Goal: Check status: Check status

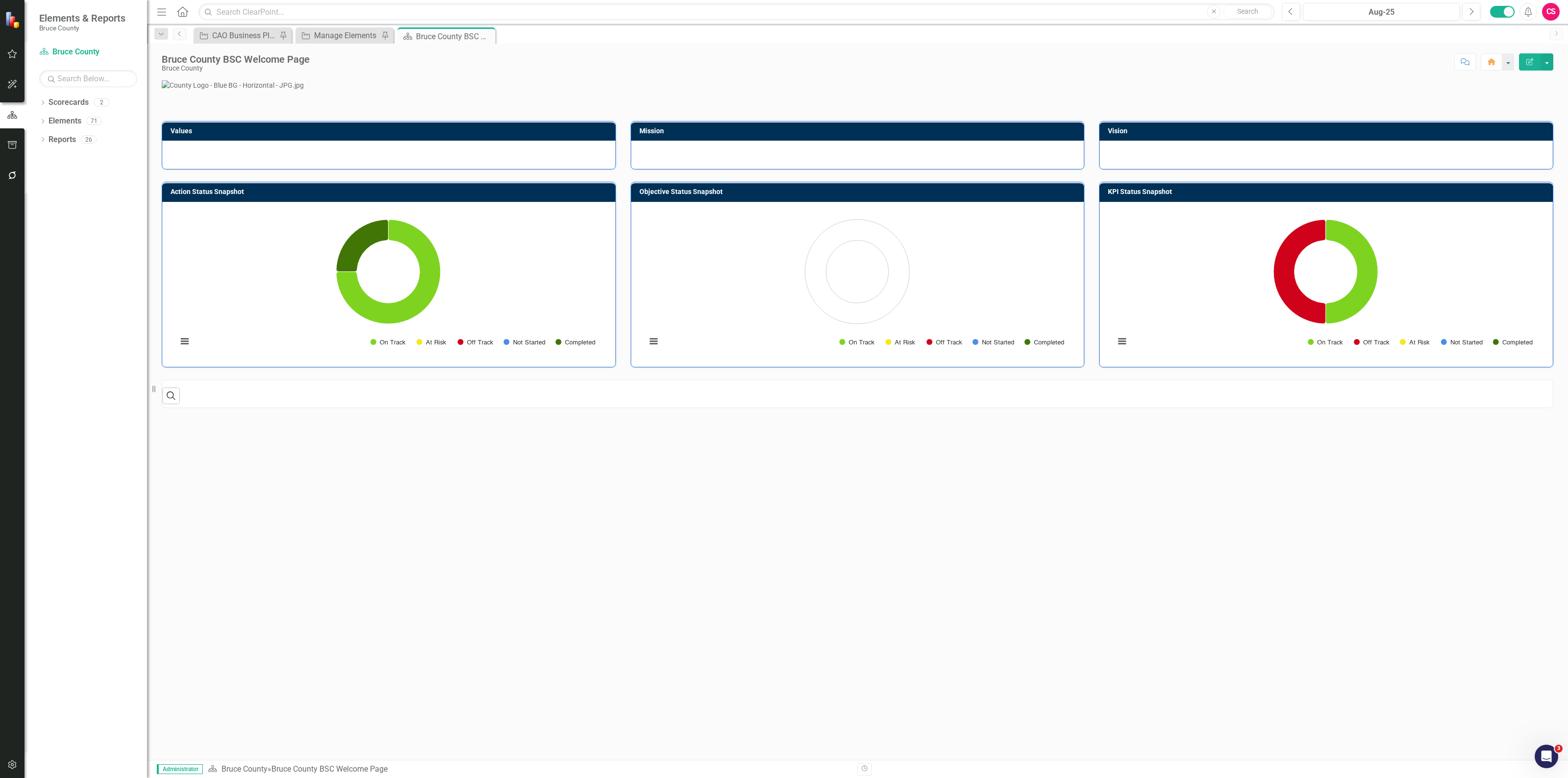
click at [1550, 7] on div "CS" at bounding box center [1551, 12] width 18 height 18
click at [1496, 116] on link "icon.portal Success Portal" at bounding box center [1521, 122] width 77 height 18
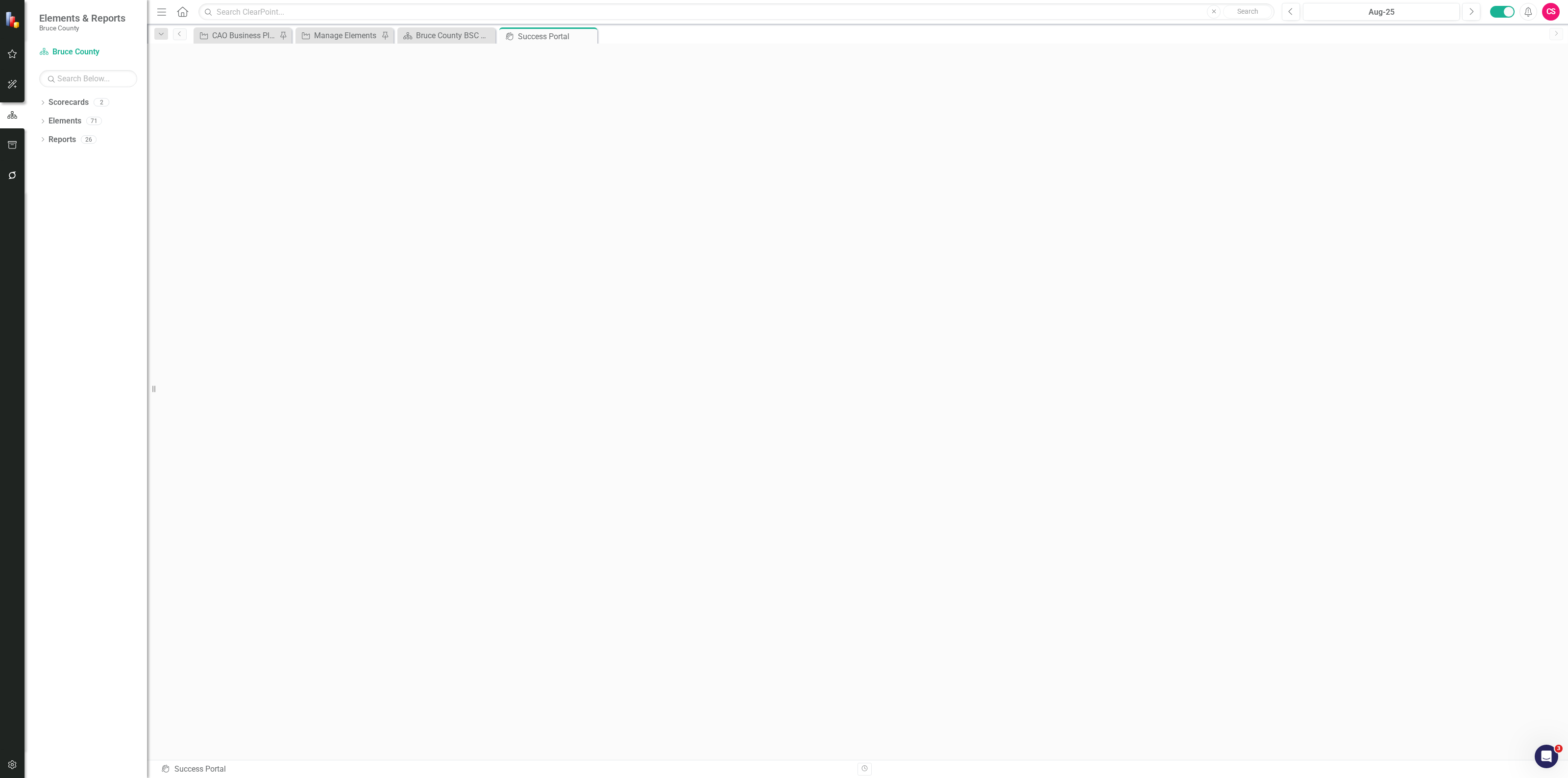
click at [159, 13] on icon "Menu" at bounding box center [161, 11] width 13 height 10
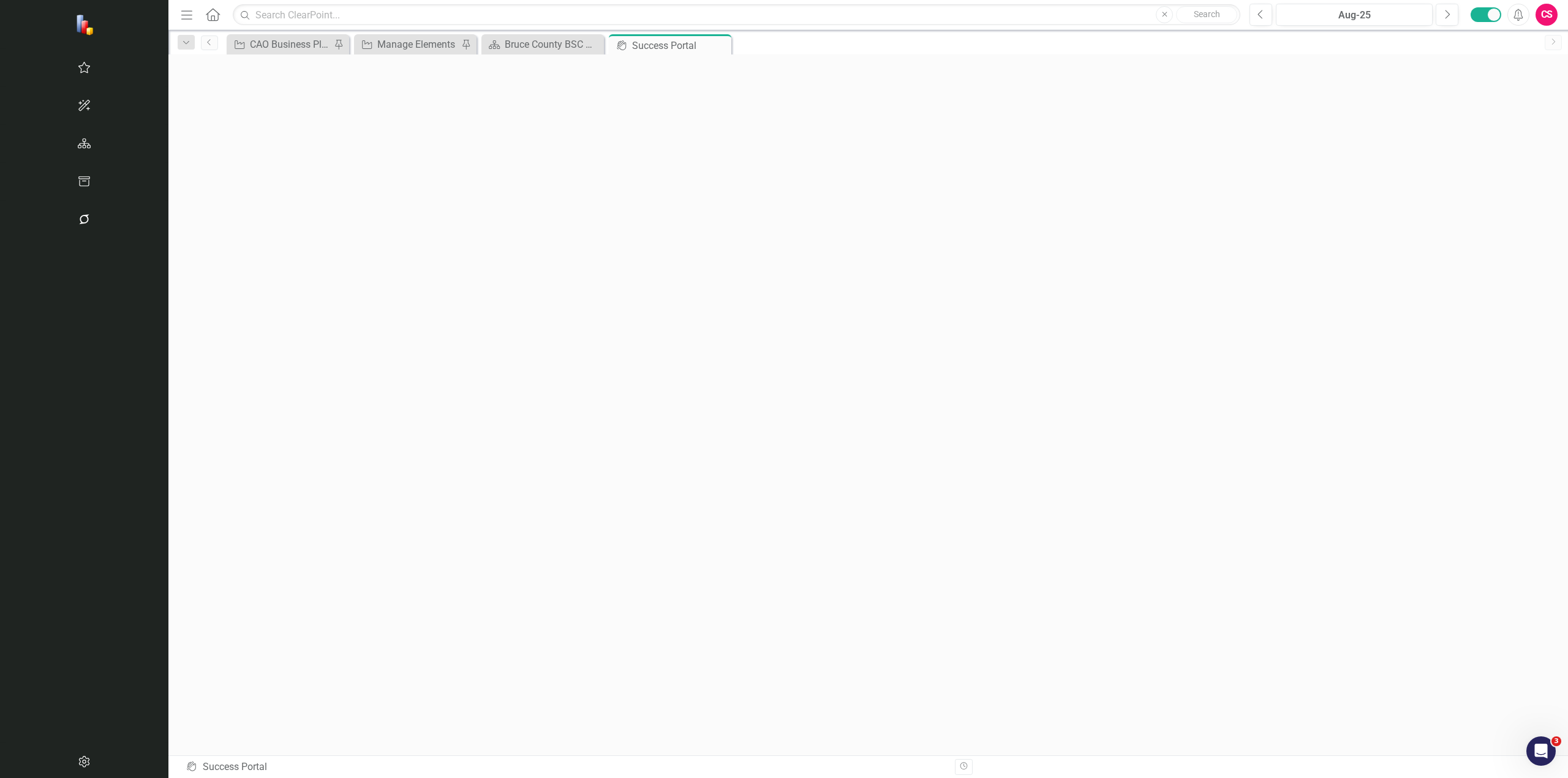
click at [1544, 10] on div "CS" at bounding box center [1547, 14] width 22 height 22
click at [1550, 11] on div "CS" at bounding box center [1547, 14] width 22 height 22
click at [1550, 12] on div "CS" at bounding box center [1547, 14] width 22 height 22
click at [1500, 147] on link "icon.portal Success Portal" at bounding box center [1509, 152] width 97 height 23
click at [505, 39] on div "Bruce County BSC Welcome Page" at bounding box center [545, 44] width 80 height 15
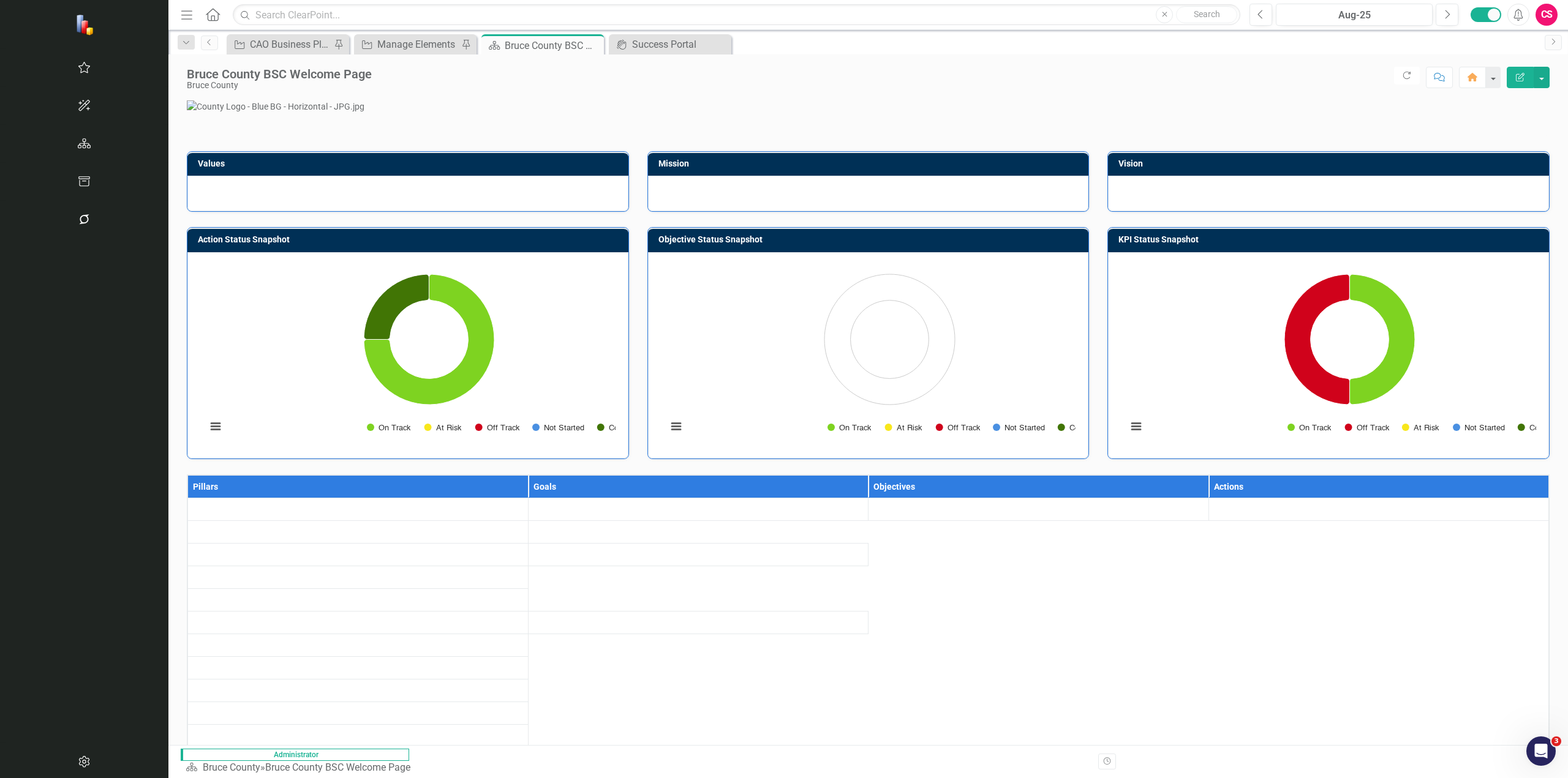
click at [70, 111] on button "button" at bounding box center [84, 106] width 28 height 25
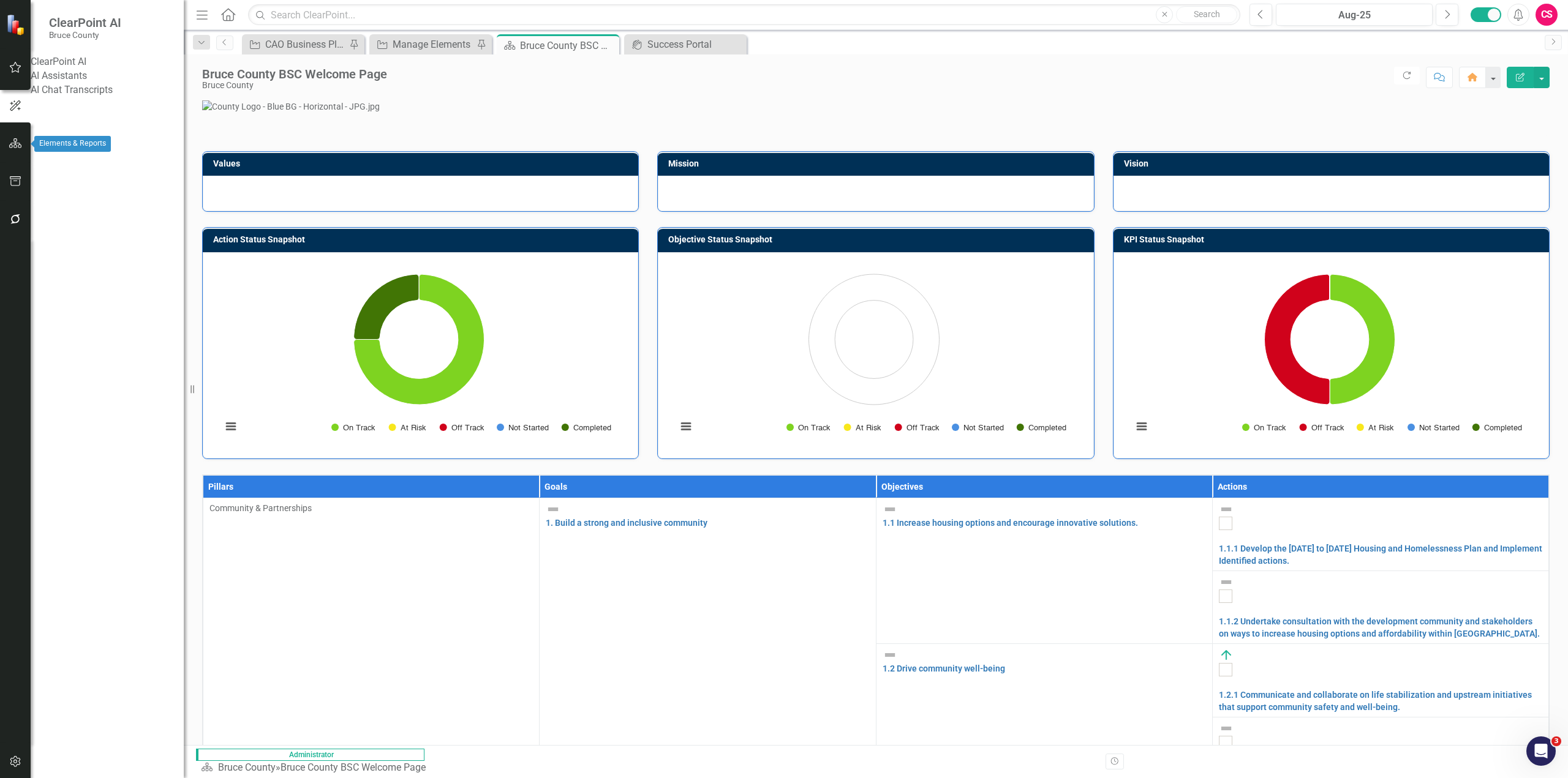
click at [11, 147] on icon "button" at bounding box center [15, 143] width 13 height 10
click at [15, 72] on icon "button" at bounding box center [15, 68] width 13 height 10
click at [74, 120] on link "My Updates" at bounding box center [107, 113] width 153 height 14
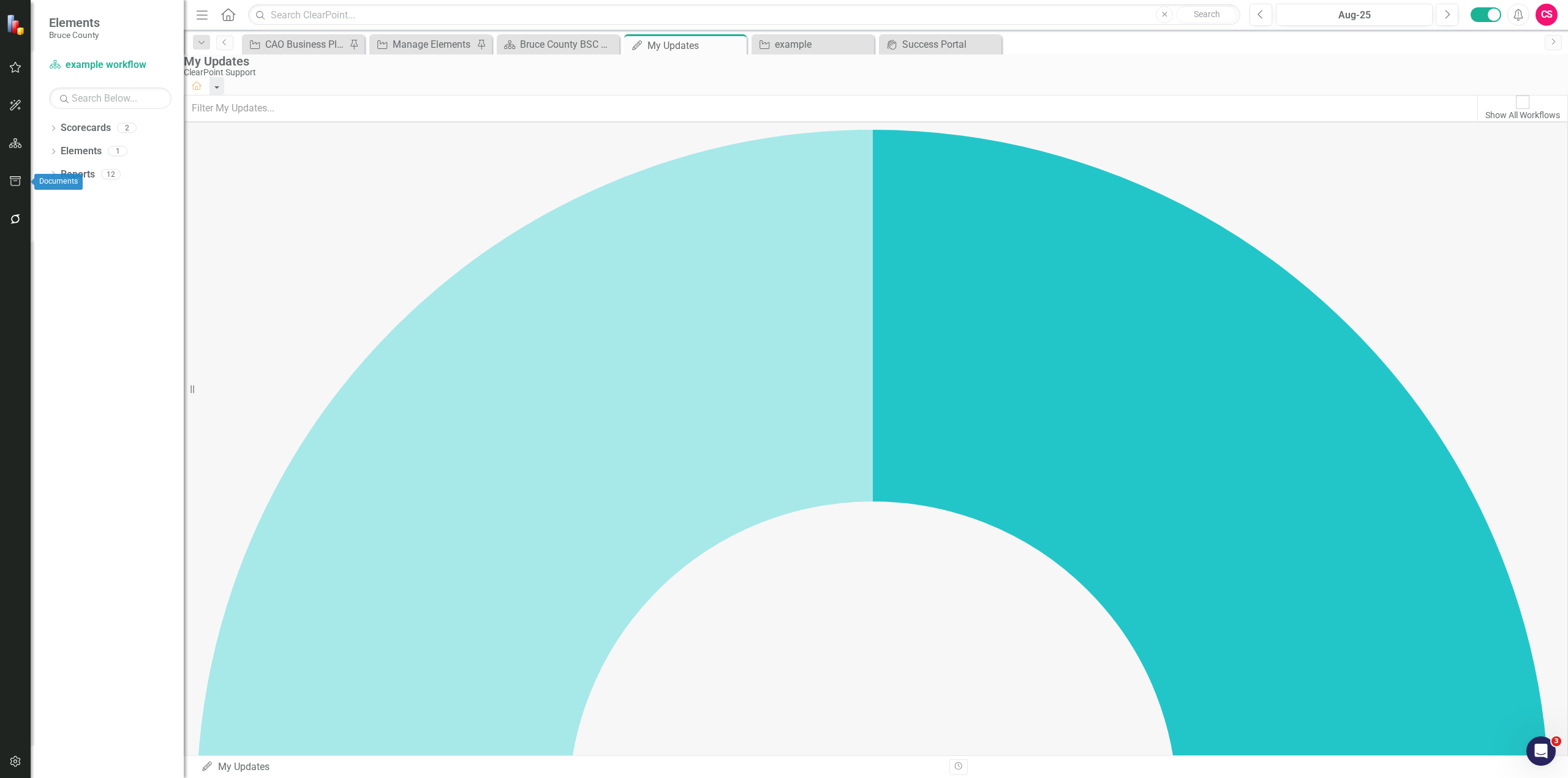
click at [16, 177] on icon "button" at bounding box center [15, 181] width 11 height 10
click at [19, 219] on icon "button" at bounding box center [15, 219] width 13 height 10
click at [121, 83] on link "Reporting Workflows" at bounding box center [107, 76] width 153 height 14
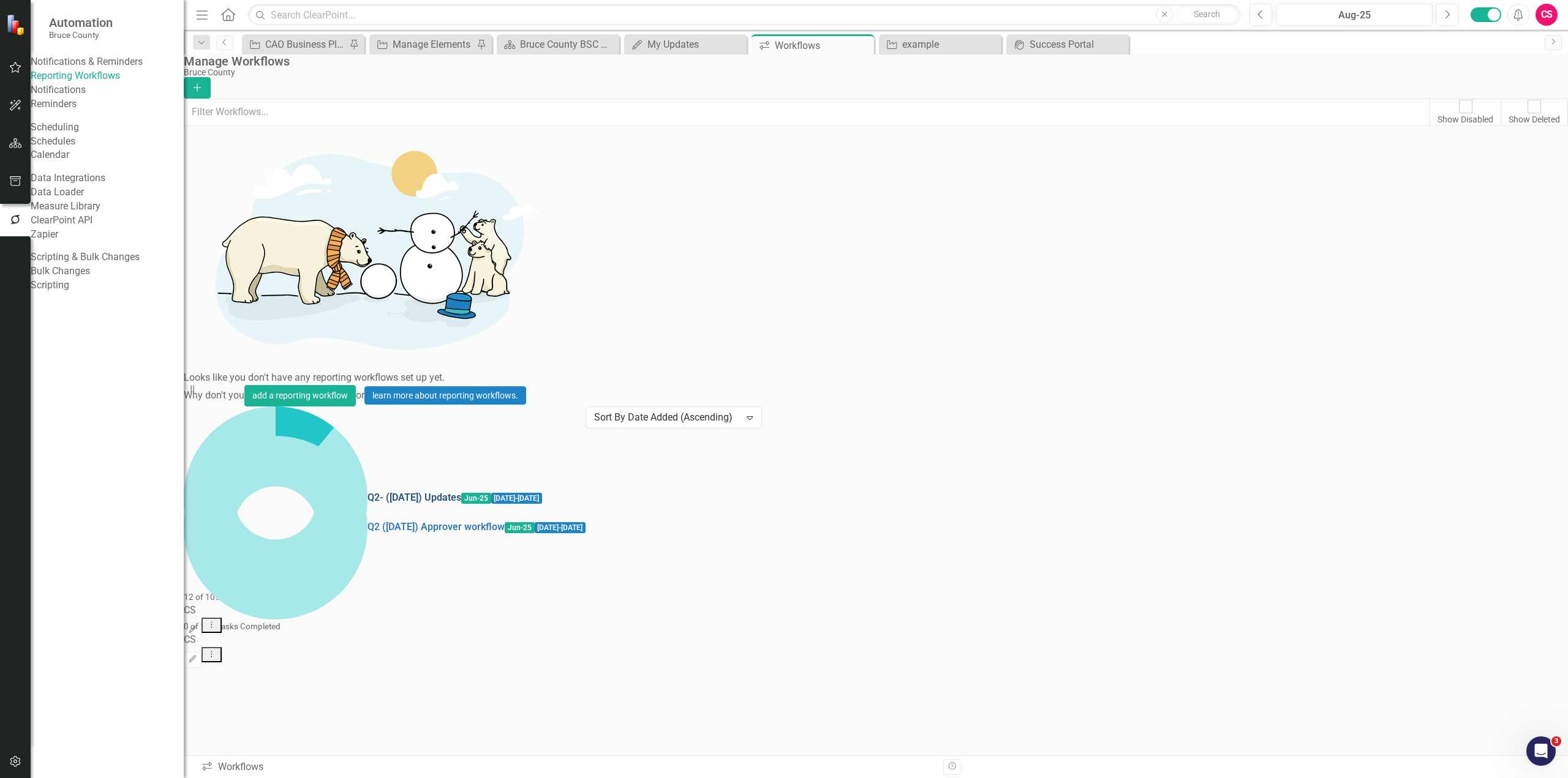
click at [368, 491] on link "Q2- (Jun 25) Updates" at bounding box center [414, 498] width 94 height 14
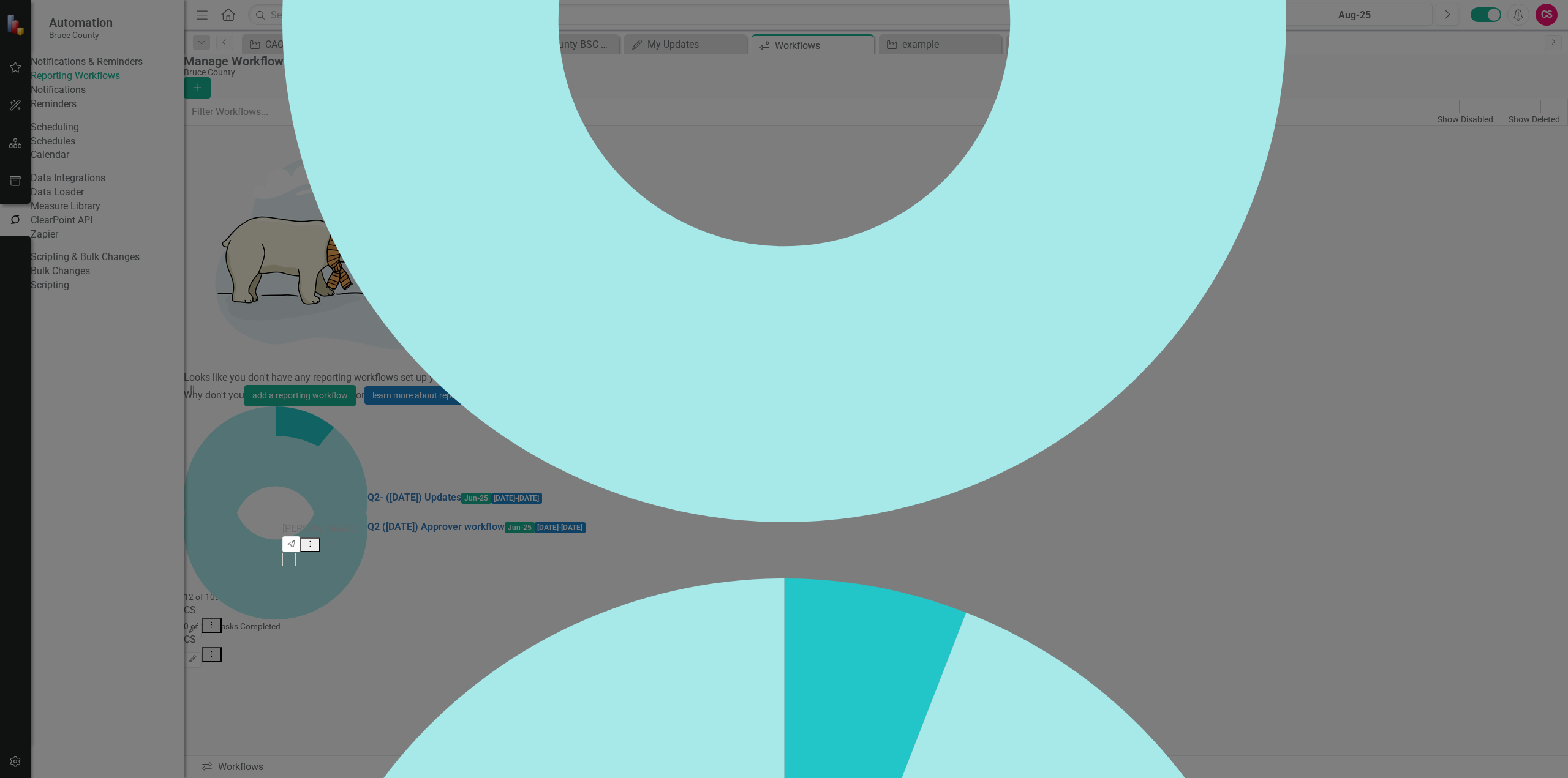
checkbox input "false"
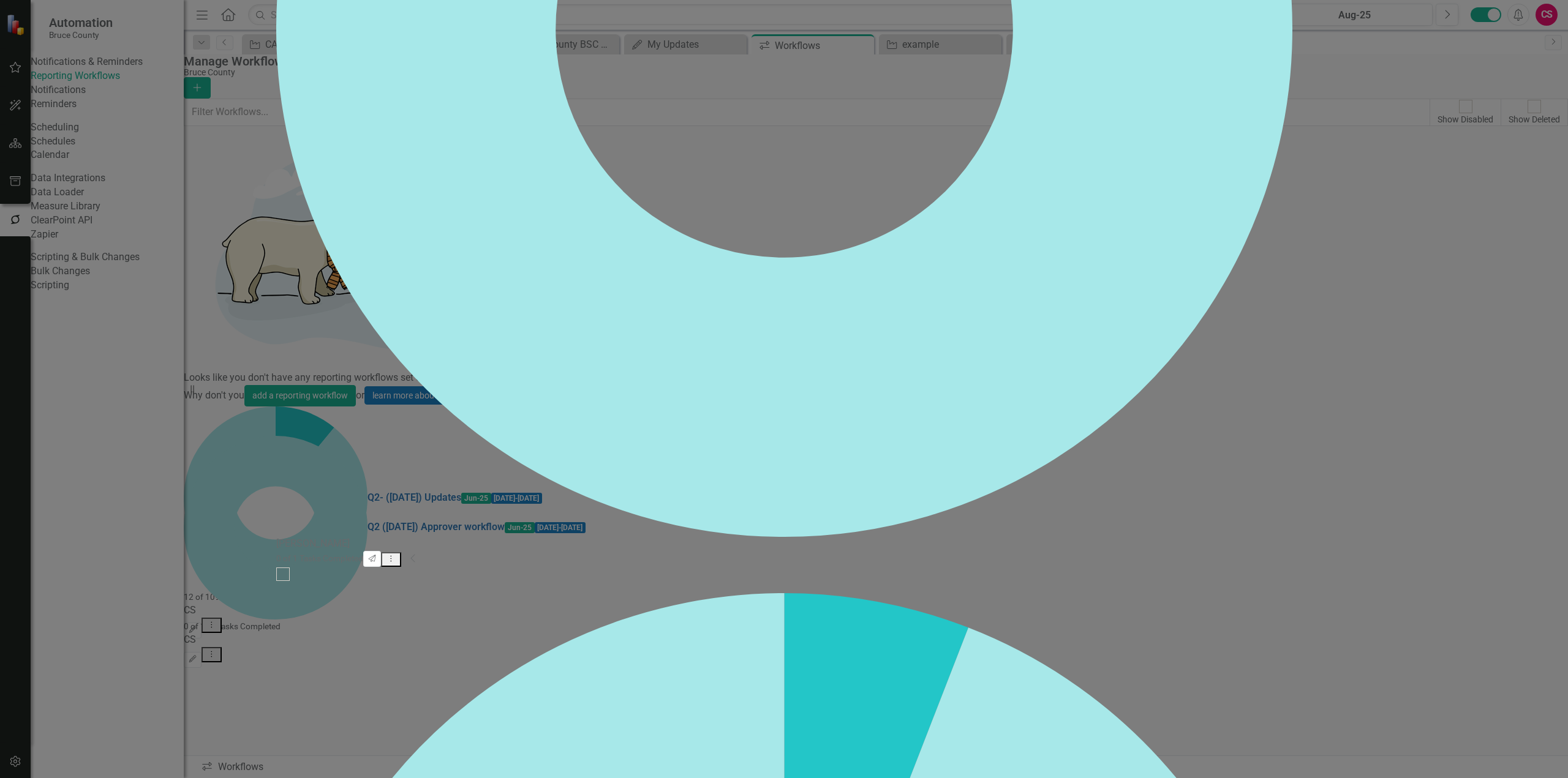
click at [276, 130] on div "Workflow Workflow Q2- (Jun 25) Updates Help Maximize Close Workflow Status Work…" at bounding box center [784, 389] width 1017 height 32555
click at [276, 102] on div "Workflow Workflow Q2- (Jun 25) Updates Help Maximize Close Workflow Status Work…" at bounding box center [784, 389] width 1017 height 32555
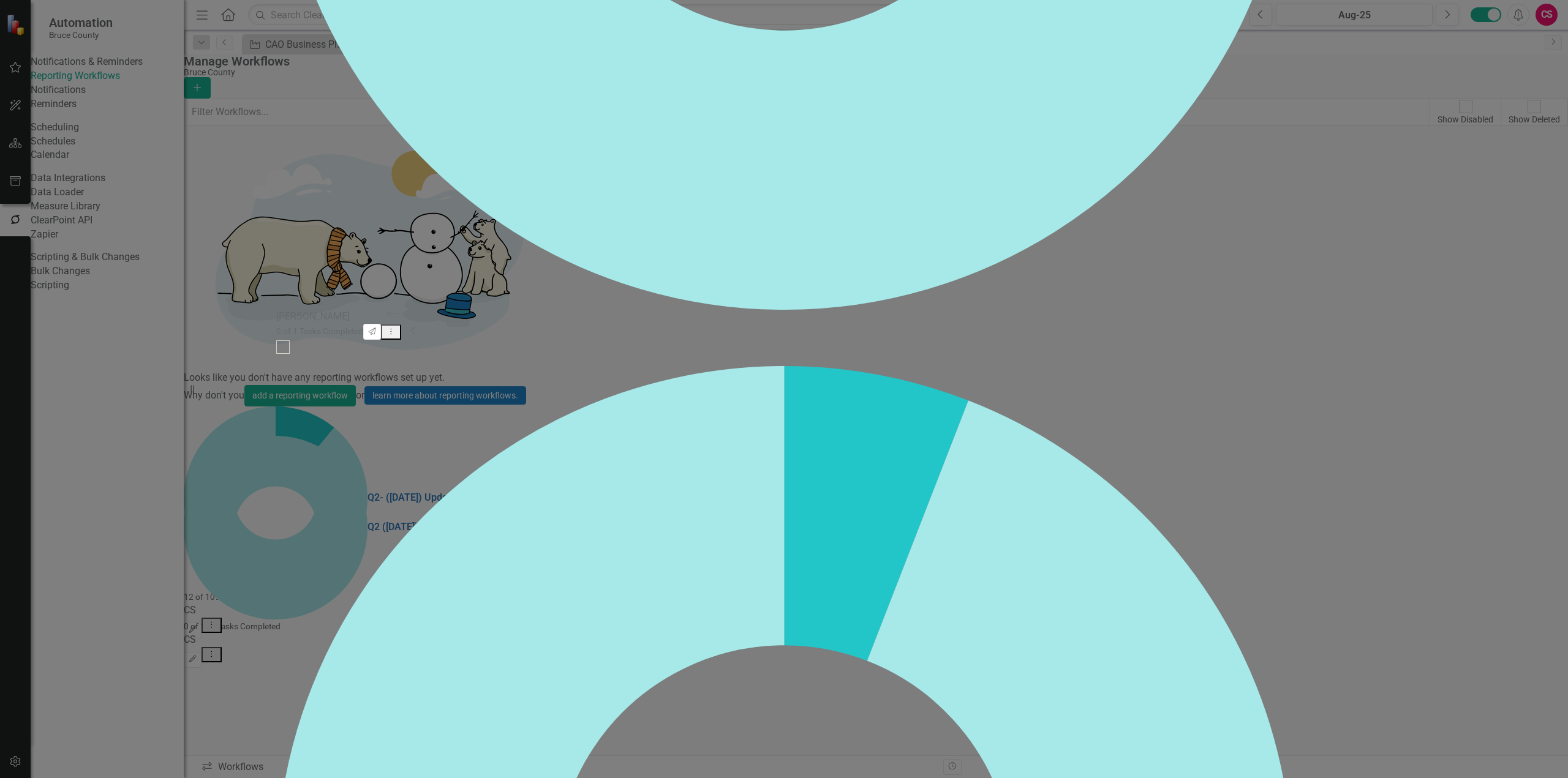
click at [276, 499] on div "Workflow Workflow Q2- (Jun 25) Updates Help Maximize Close Workflow Status Work…" at bounding box center [784, 389] width 1017 height 32793
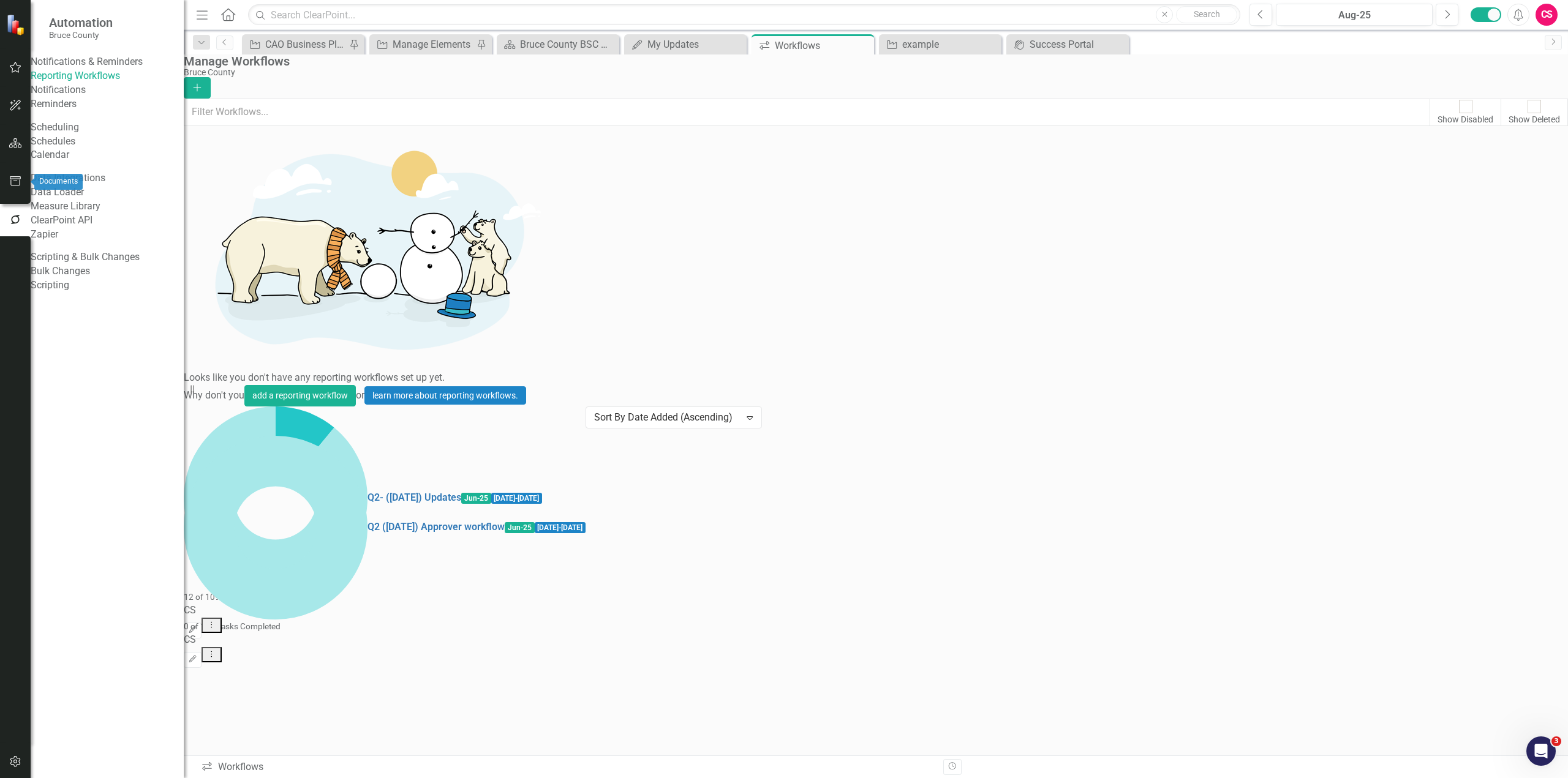
click at [13, 174] on button "button" at bounding box center [15, 182] width 28 height 25
click at [12, 149] on button "button" at bounding box center [15, 144] width 28 height 25
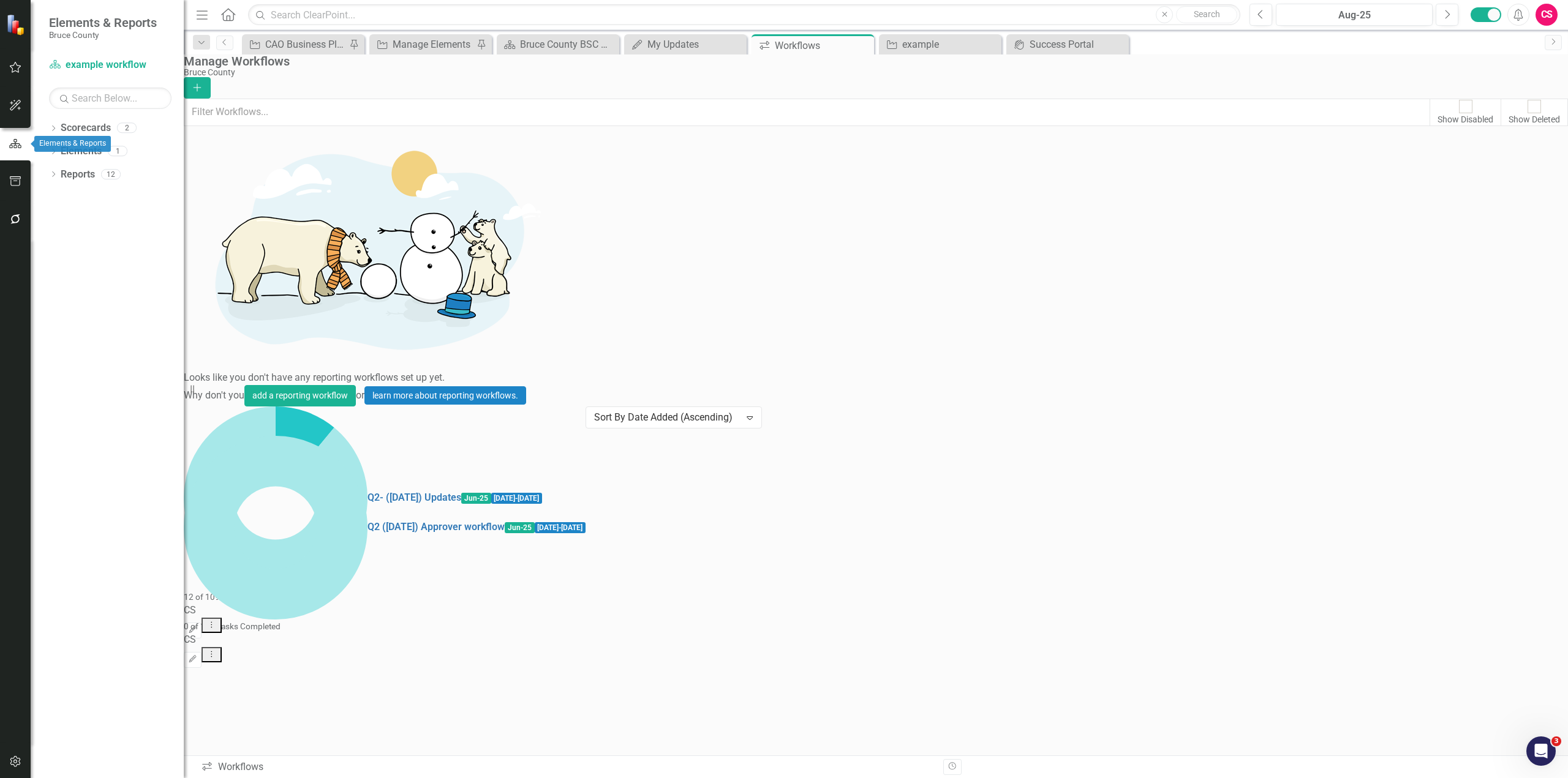
click at [12, 107] on icon "button" at bounding box center [15, 105] width 11 height 11
click at [13, 69] on icon "button" at bounding box center [15, 68] width 13 height 10
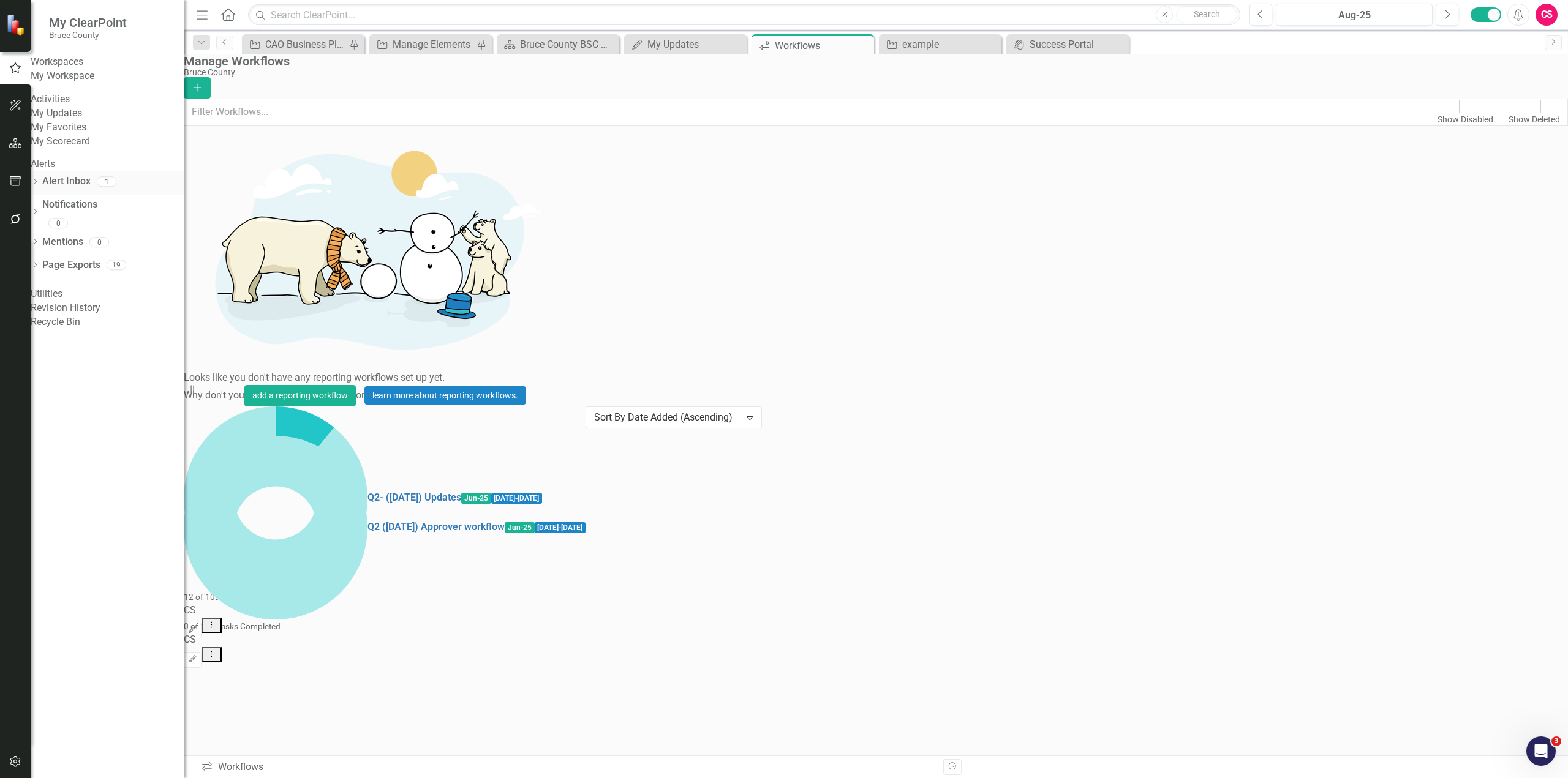
click at [39, 186] on icon "Dropdown" at bounding box center [35, 183] width 8 height 7
click at [39, 230] on icon "Dropdown" at bounding box center [35, 227] width 8 height 7
click at [14, 143] on icon "button" at bounding box center [15, 143] width 13 height 10
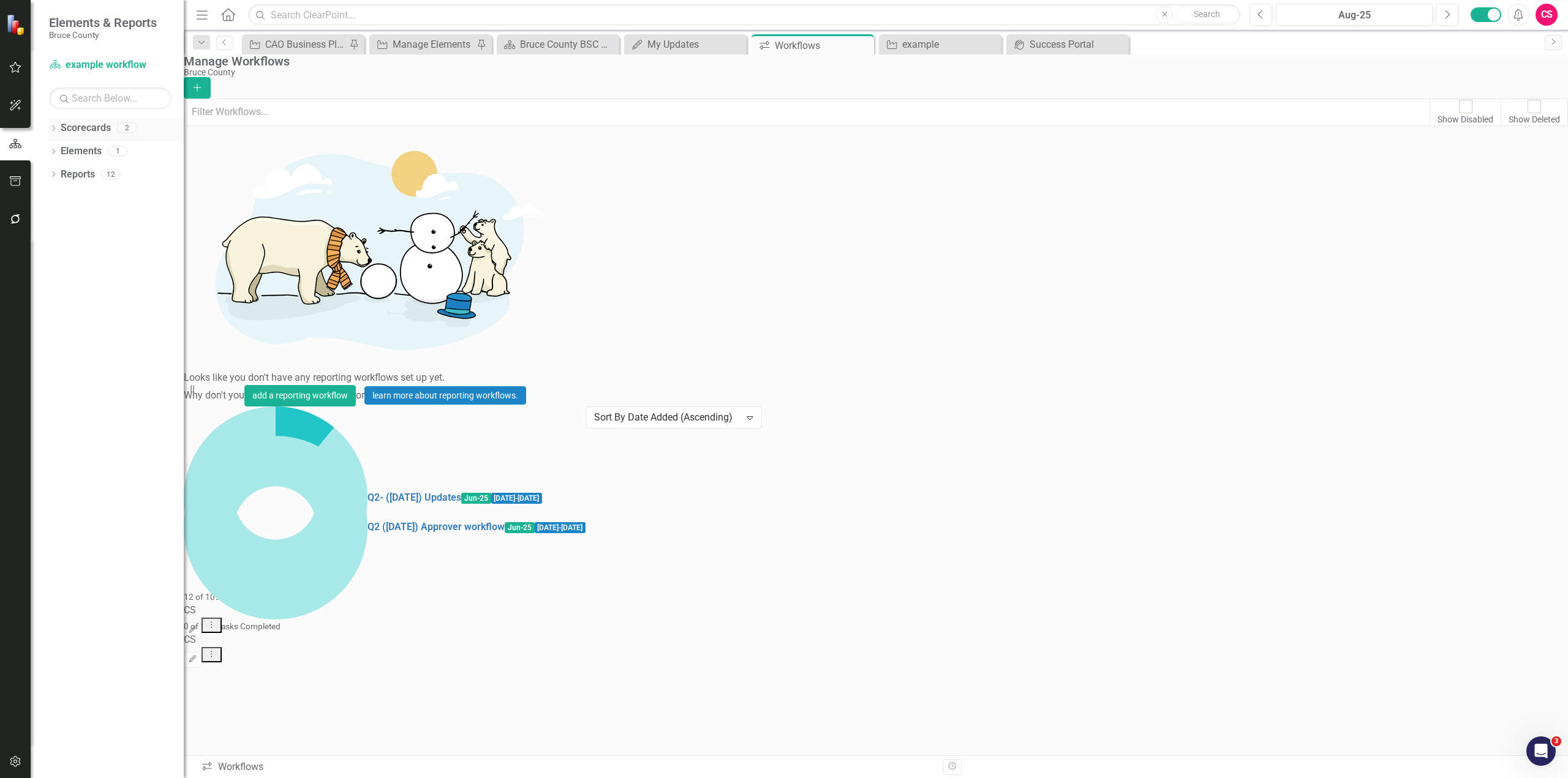
click at [53, 124] on div "Dropdown" at bounding box center [53, 130] width 8 height 10
click at [79, 149] on link "Bruce County" at bounding box center [116, 152] width 135 height 14
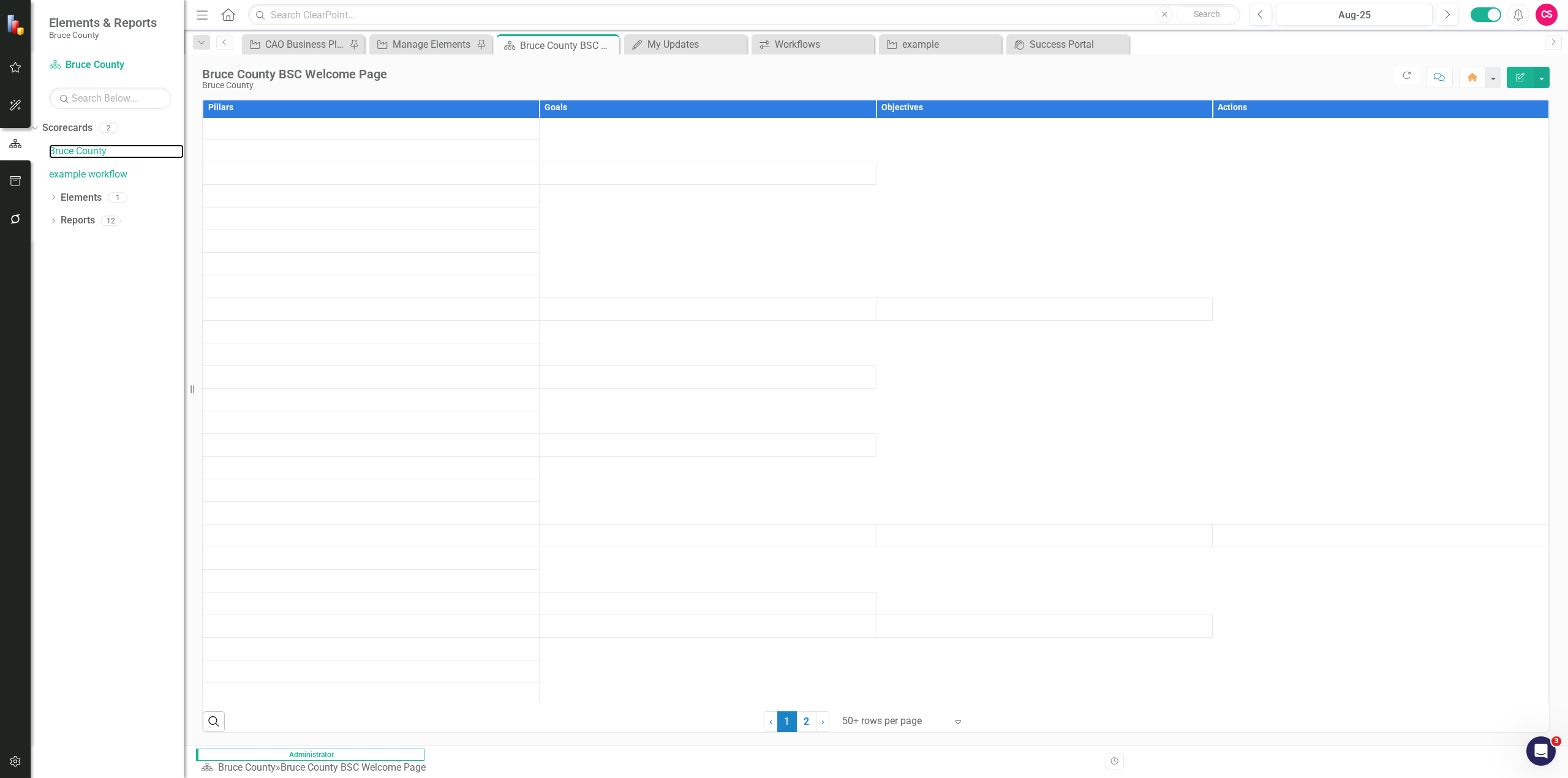
scroll to position [245, 0]
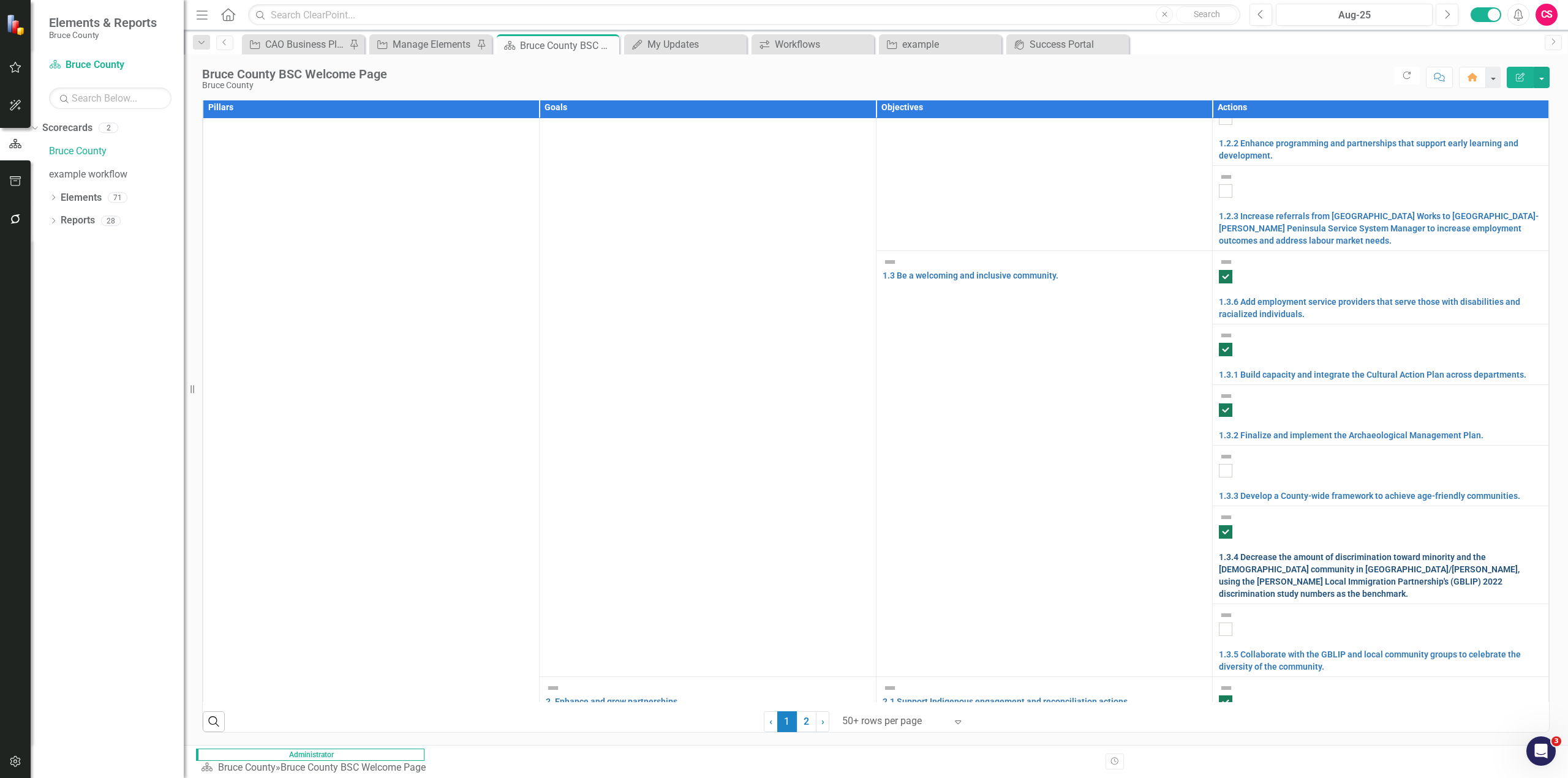
click at [1282, 552] on link "1.3.4 Decrease the amount of discrimination toward minority and the [DEMOGRAPHI…" at bounding box center [1369, 575] width 301 height 47
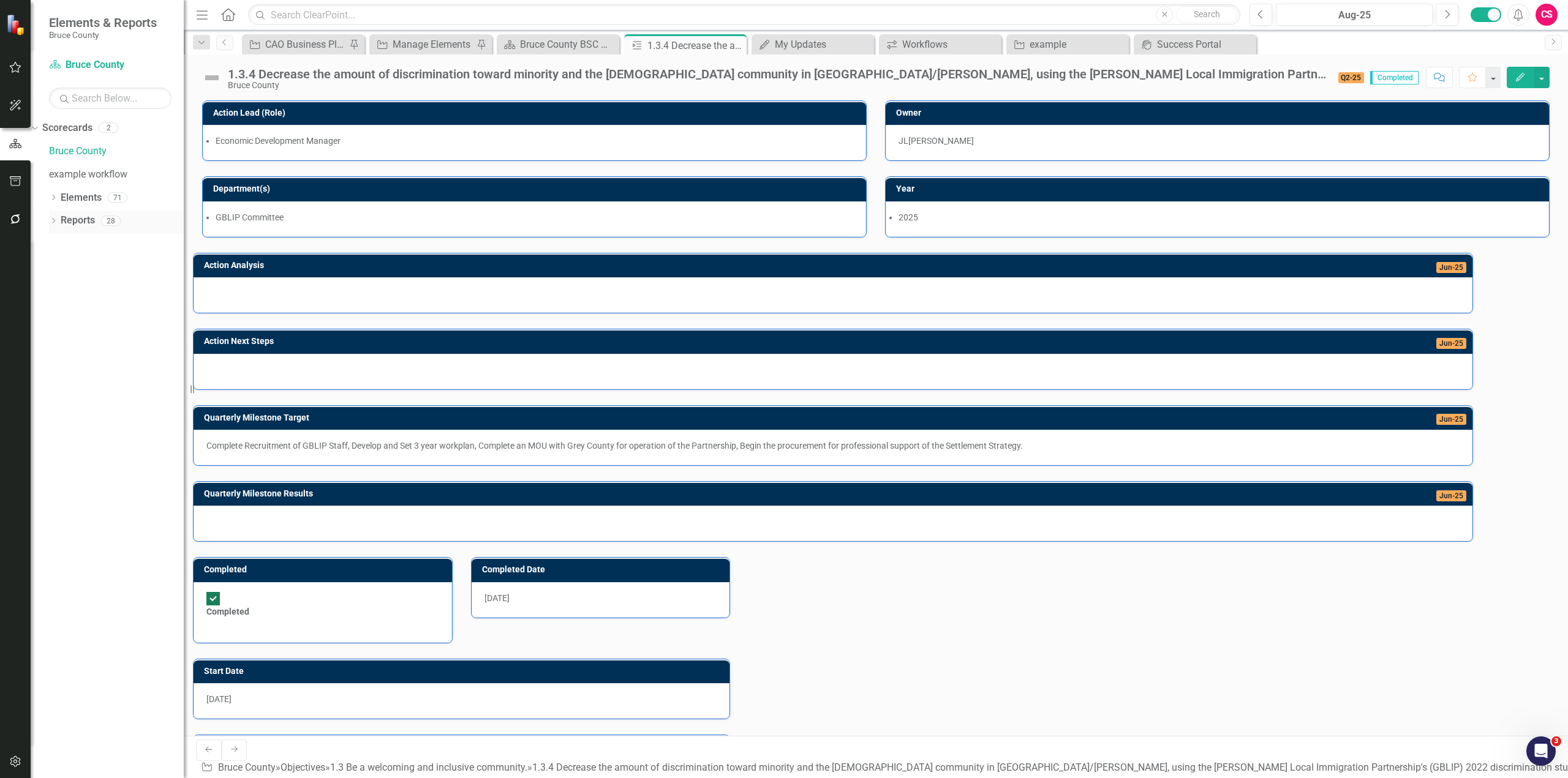
click at [55, 218] on icon "Dropdown" at bounding box center [53, 222] width 8 height 7
click at [75, 306] on div "Ownership" at bounding box center [115, 308] width 137 height 11
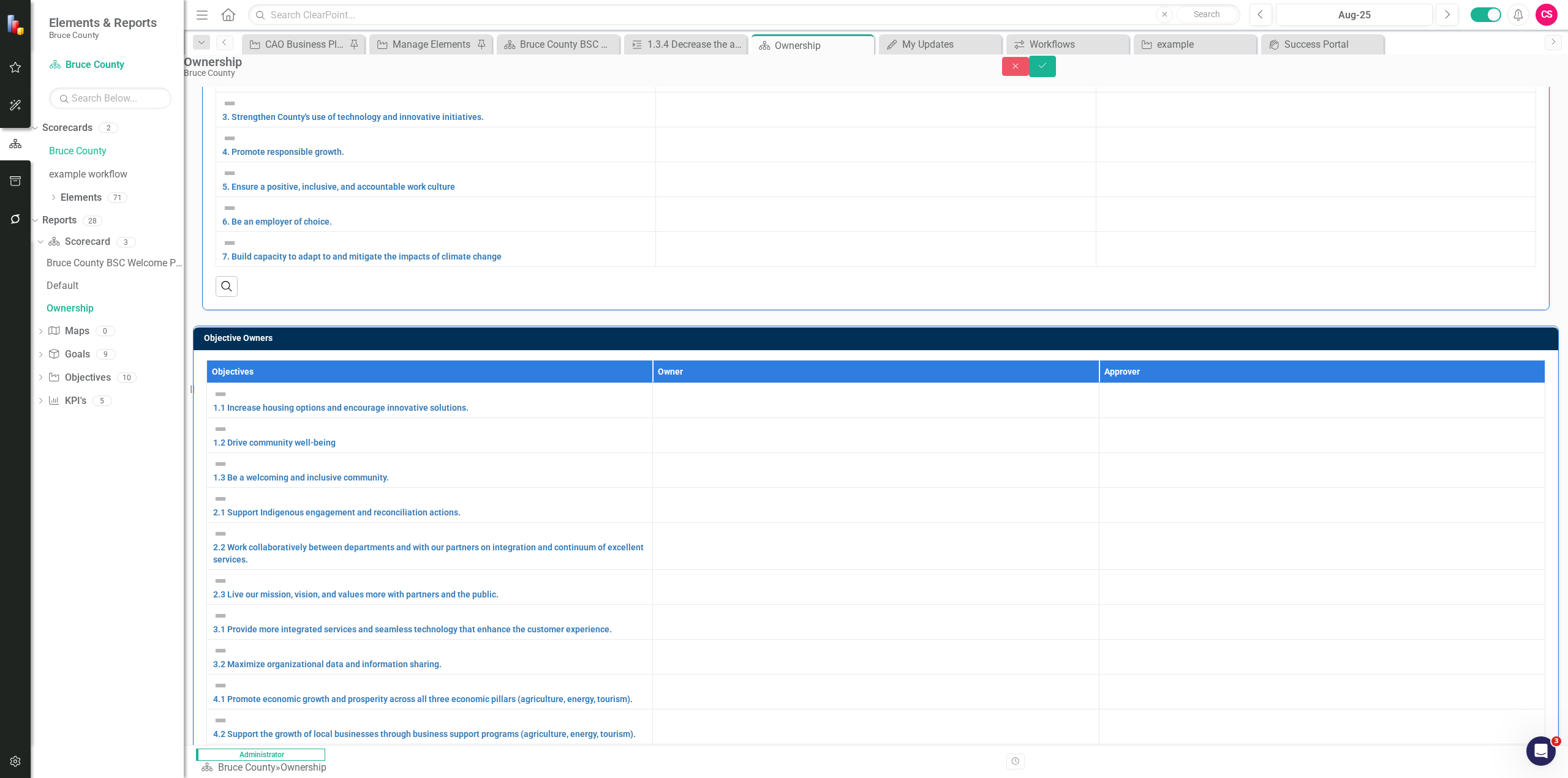
click at [1068, 207] on div "Goal Owners Goals Owner Approver 1. Build a strong and inclusive community Link…" at bounding box center [876, 130] width 1366 height 361
click at [1029, 76] on button "Close" at bounding box center [1016, 66] width 27 height 19
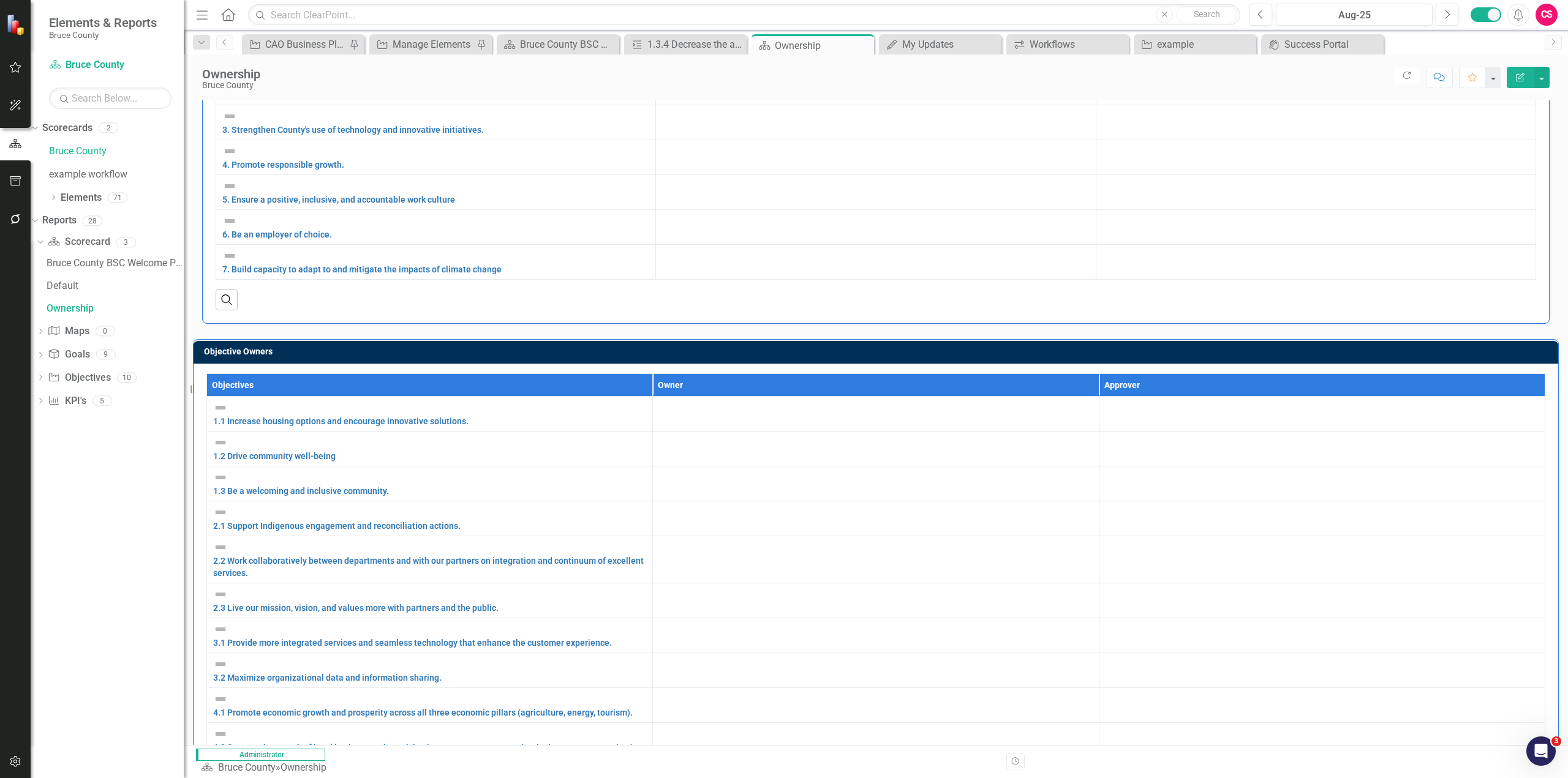
scroll to position [184, 0]
